Goal: Find contact information: Find contact information

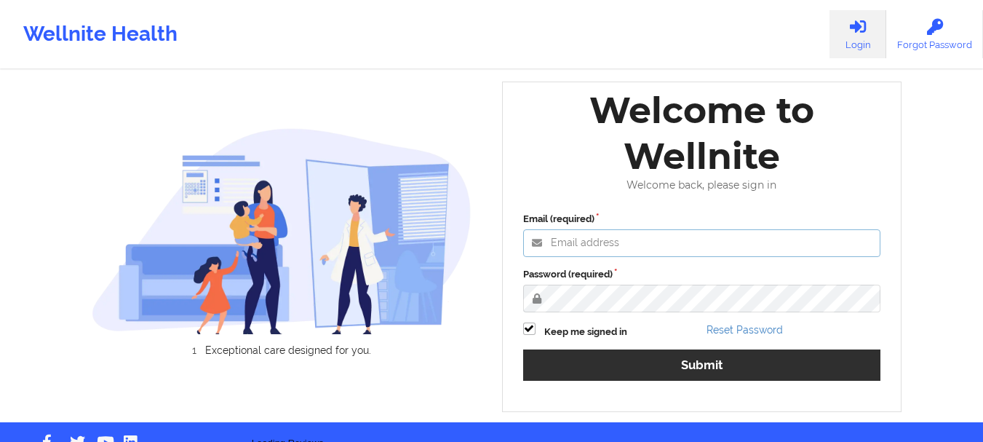
type input "[EMAIL_ADDRESS][DOMAIN_NAME]"
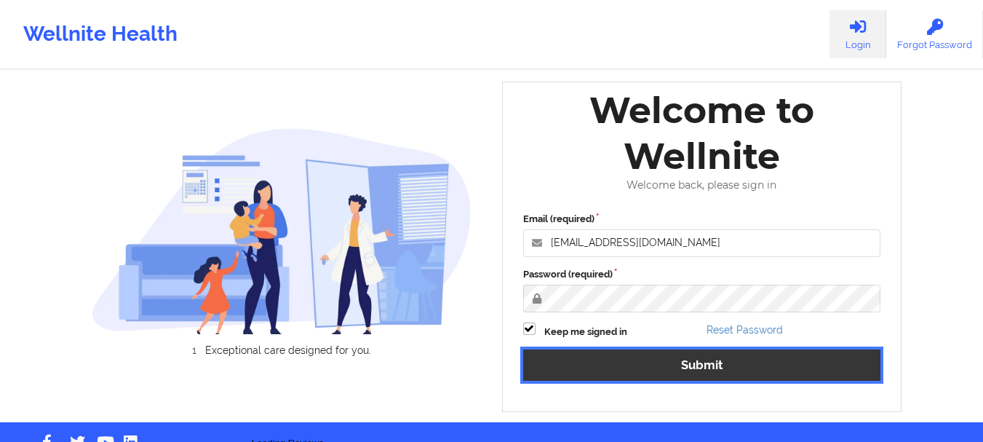
click at [628, 375] on button "Submit" at bounding box center [702, 364] width 358 height 31
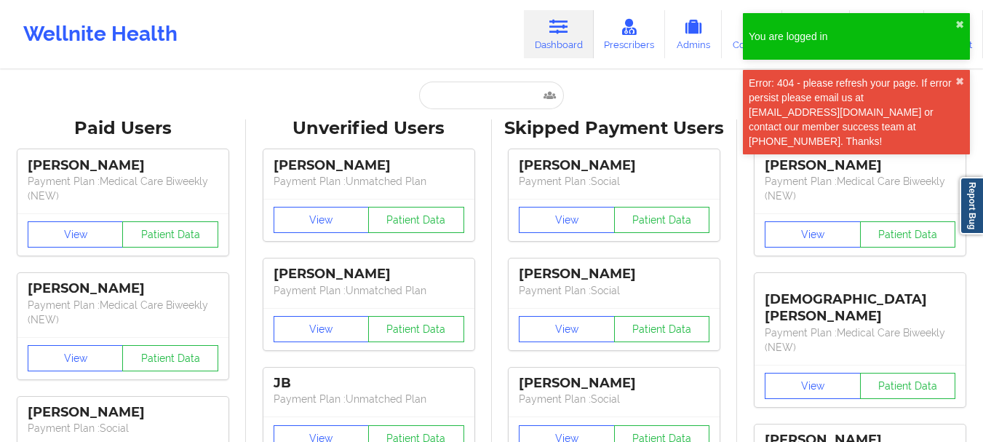
click at [468, 99] on input "text" at bounding box center [491, 95] width 144 height 28
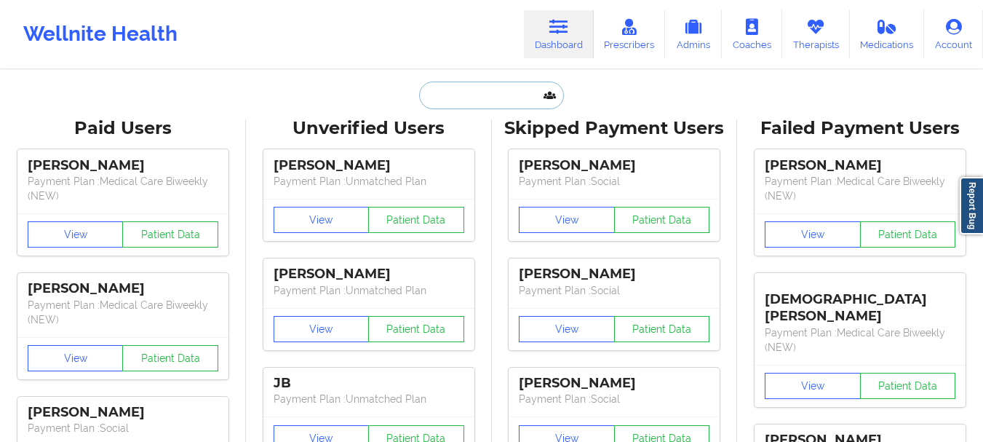
click at [468, 100] on input "text" at bounding box center [491, 95] width 144 height 28
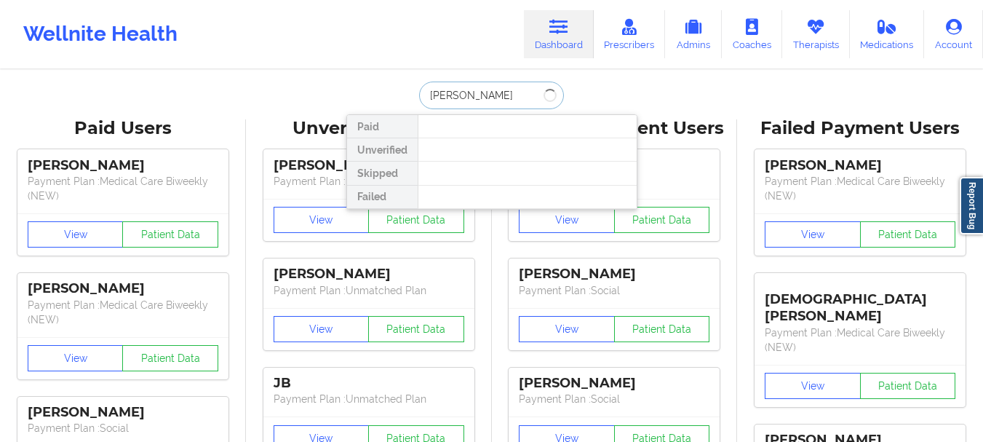
type input "[PERSON_NAME]"
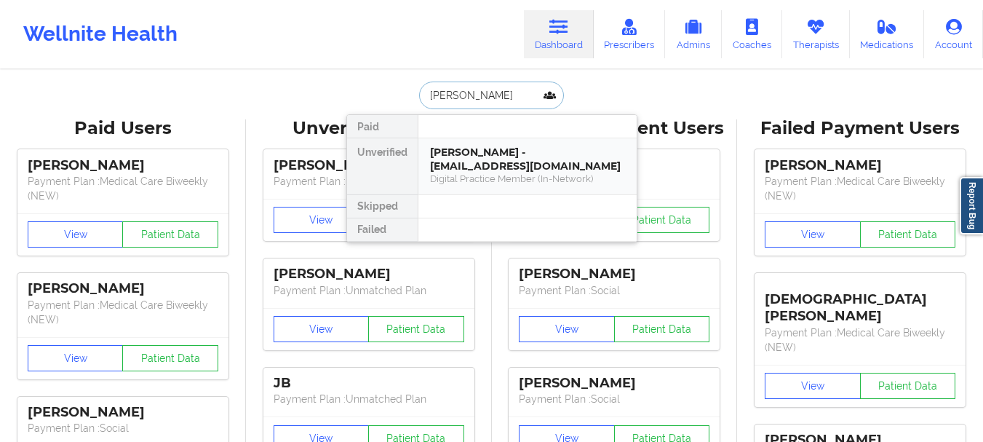
click at [503, 183] on div "Digital Practice Member (In-Network)" at bounding box center [527, 178] width 195 height 12
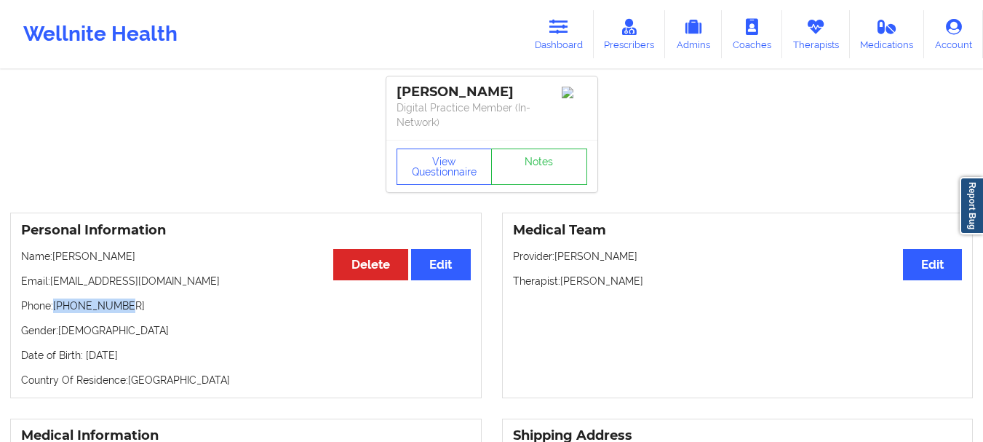
drag, startPoint x: 123, startPoint y: 305, endPoint x: 55, endPoint y: 304, distance: 67.7
click at [55, 304] on p "Phone: [PHONE_NUMBER]" at bounding box center [246, 305] width 450 height 15
click at [65, 304] on p "Phone: [PHONE_NUMBER]" at bounding box center [246, 305] width 450 height 15
drag, startPoint x: 65, startPoint y: 304, endPoint x: 124, endPoint y: 306, distance: 58.9
click at [124, 306] on p "Phone: [PHONE_NUMBER]" at bounding box center [246, 305] width 450 height 15
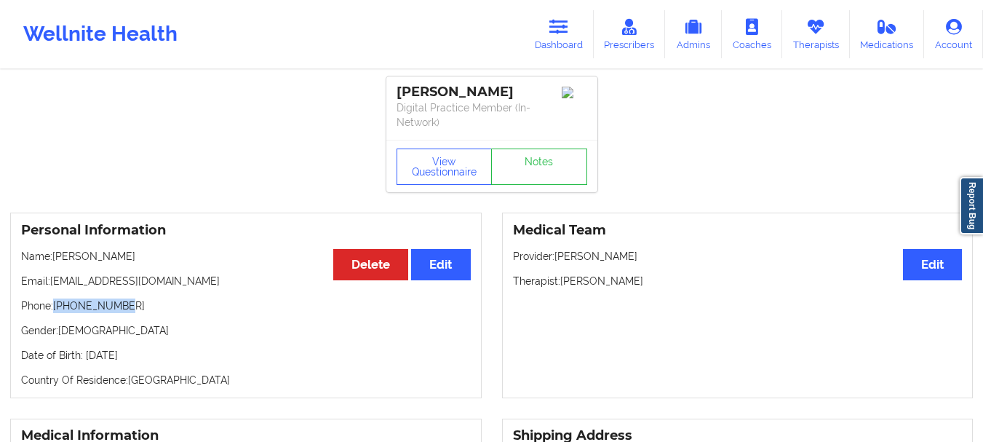
copy p "[PHONE_NUMBER]"
